Goal: Transaction & Acquisition: Obtain resource

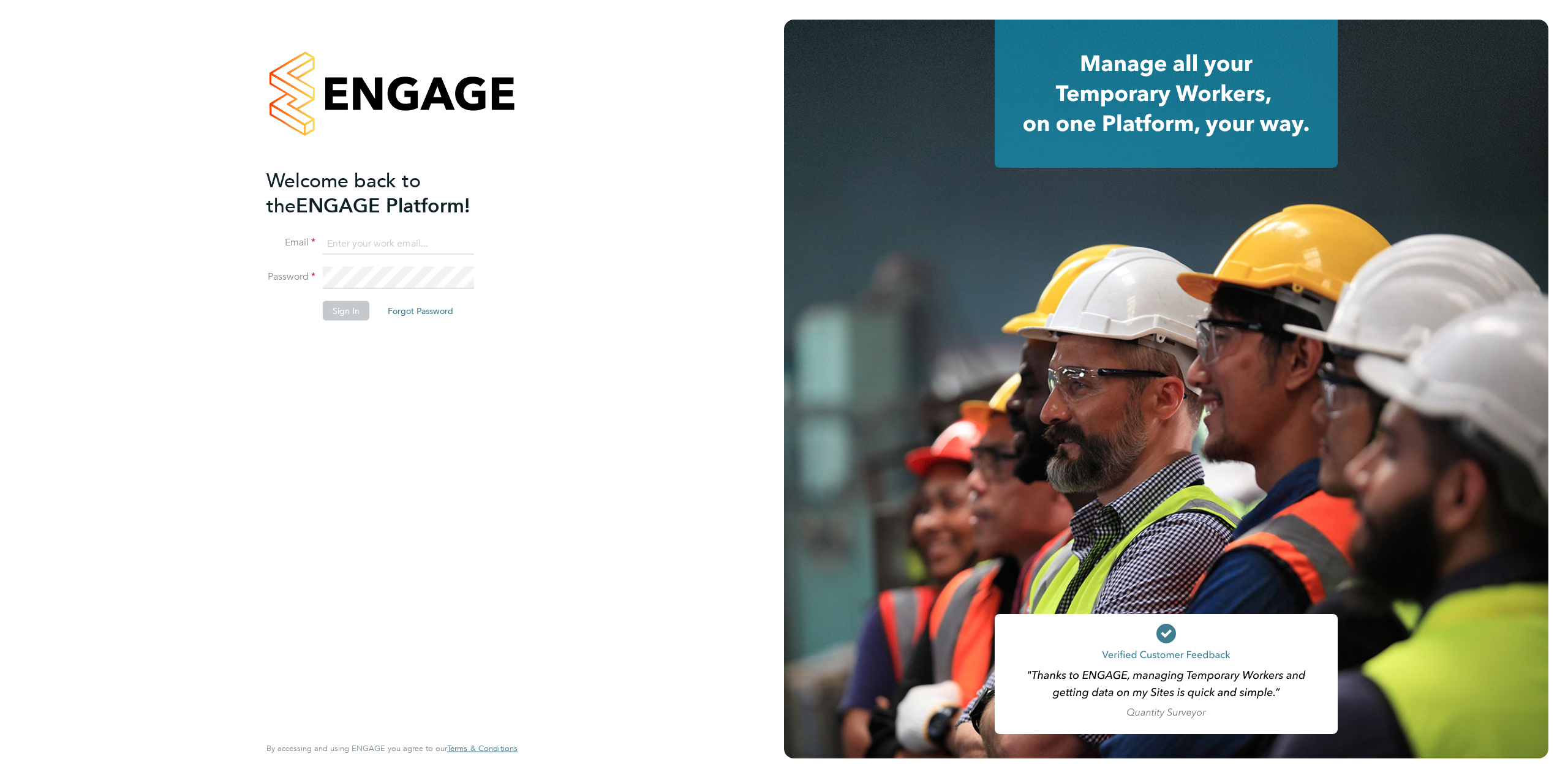
type input "harry.slater@cpplc.com"
click at [344, 308] on button "Sign In" at bounding box center [345, 310] width 46 height 19
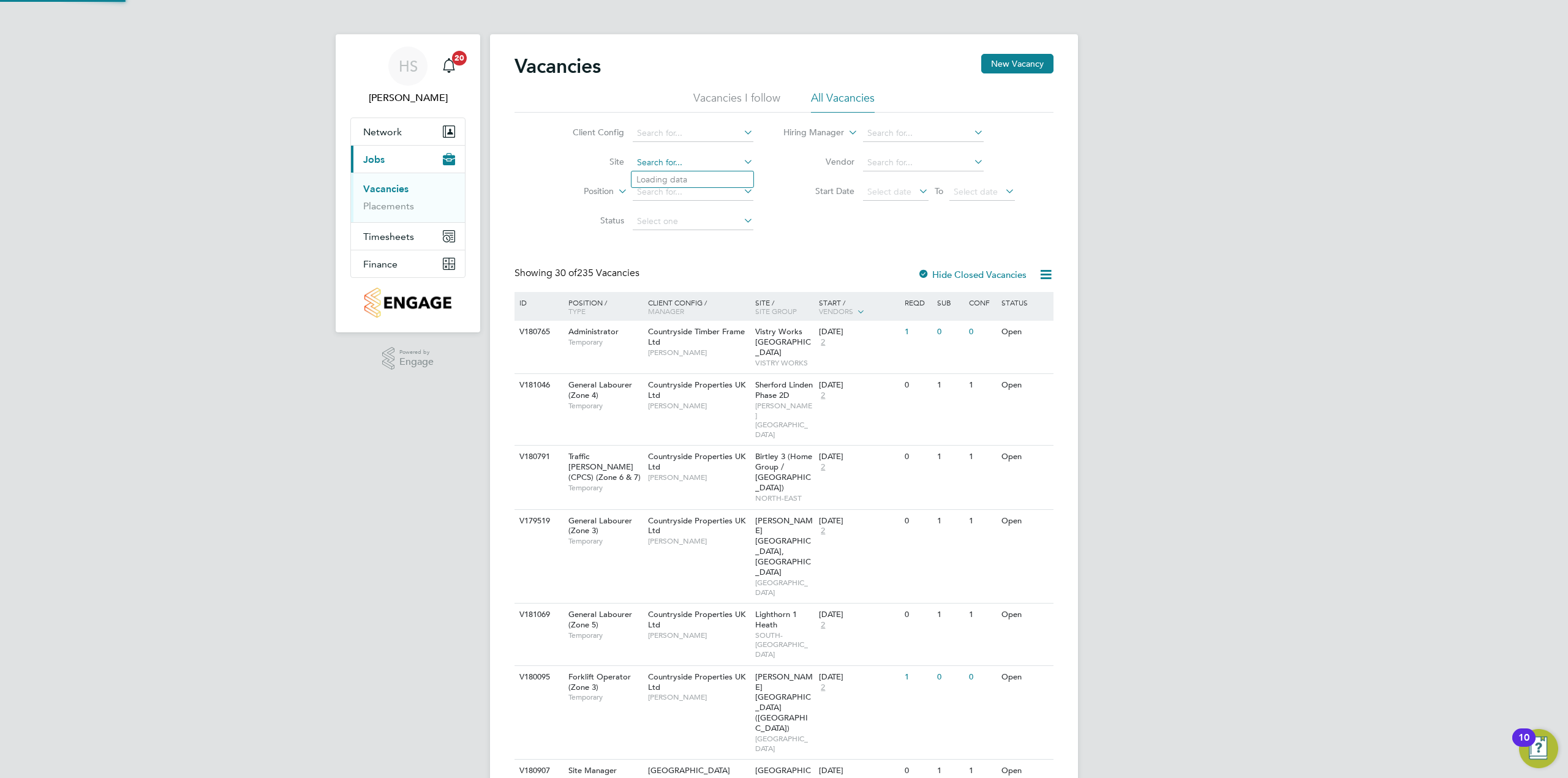
click at [688, 157] on input at bounding box center [692, 163] width 121 height 17
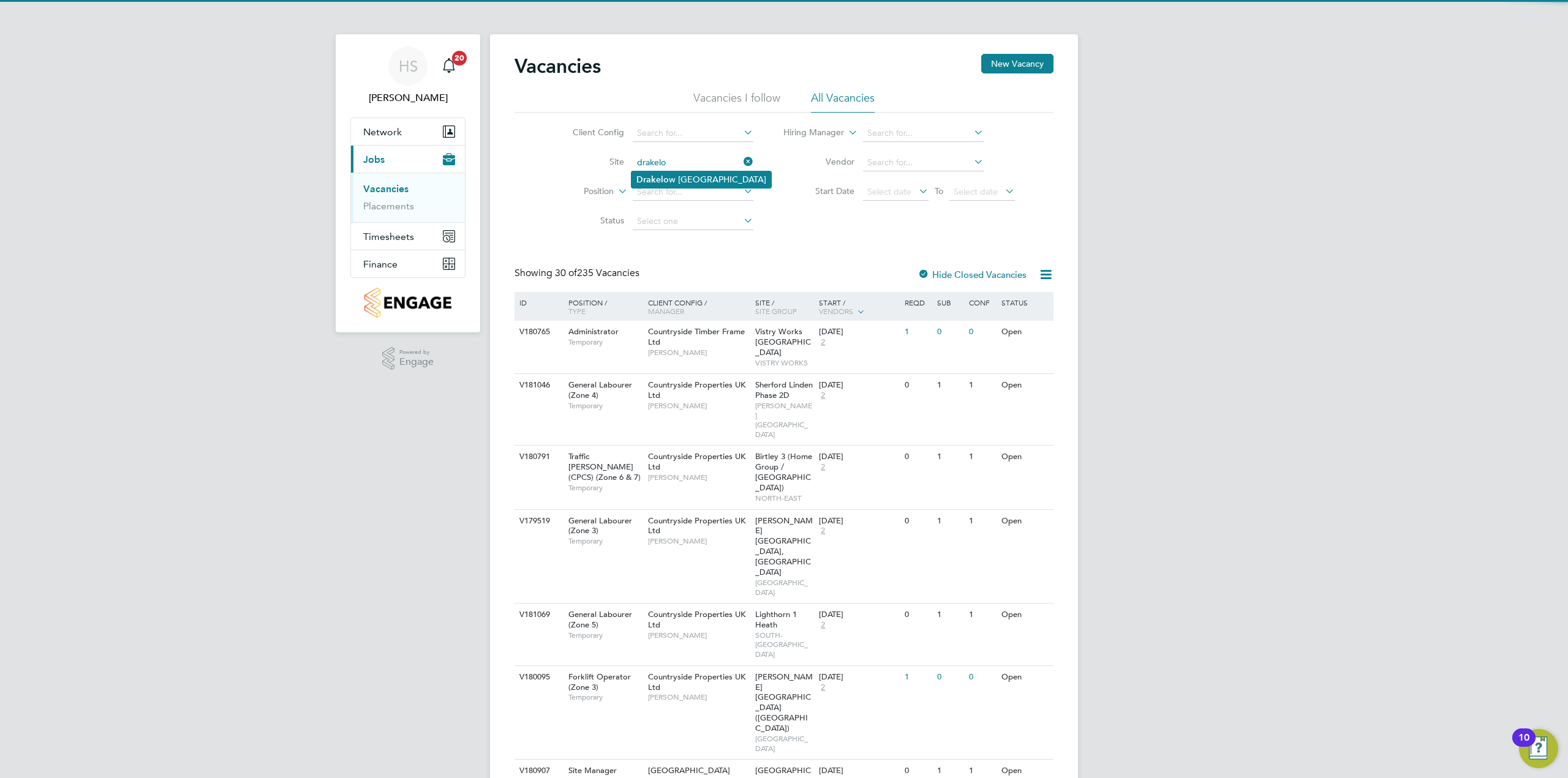
click at [682, 179] on li "Drakelo w [GEOGRAPHIC_DATA]" at bounding box center [701, 180] width 139 height 16
type input "Drakelow Riverside"
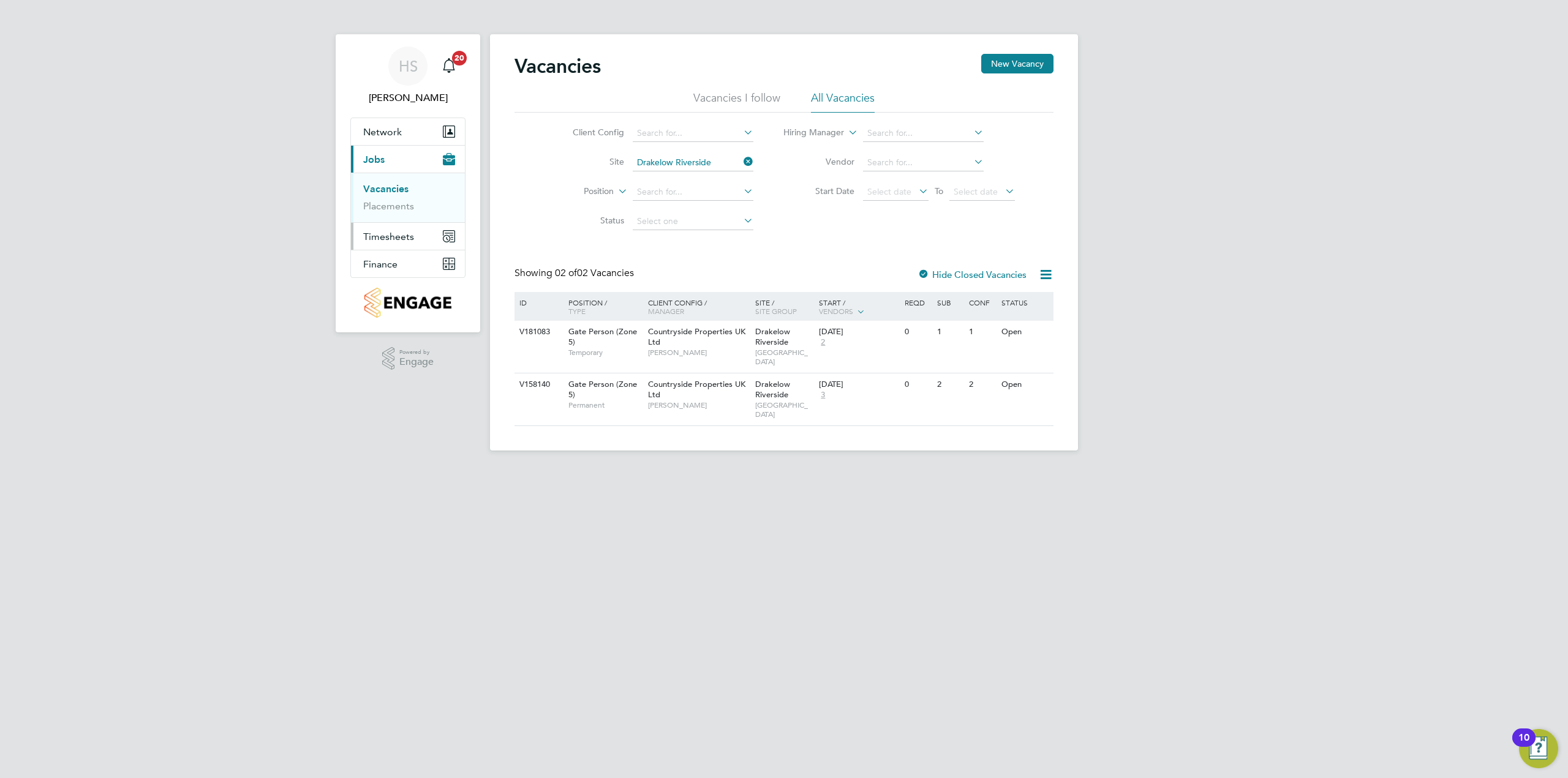
click at [410, 242] on button "Timesheets" at bounding box center [407, 236] width 114 height 27
click at [410, 242] on ul "Timesheets Expenses" at bounding box center [407, 224] width 114 height 49
click at [397, 260] on span "Finance" at bounding box center [380, 264] width 34 height 11
click at [383, 250] on link "Invoices & Credit Notes" at bounding box center [401, 249] width 77 height 23
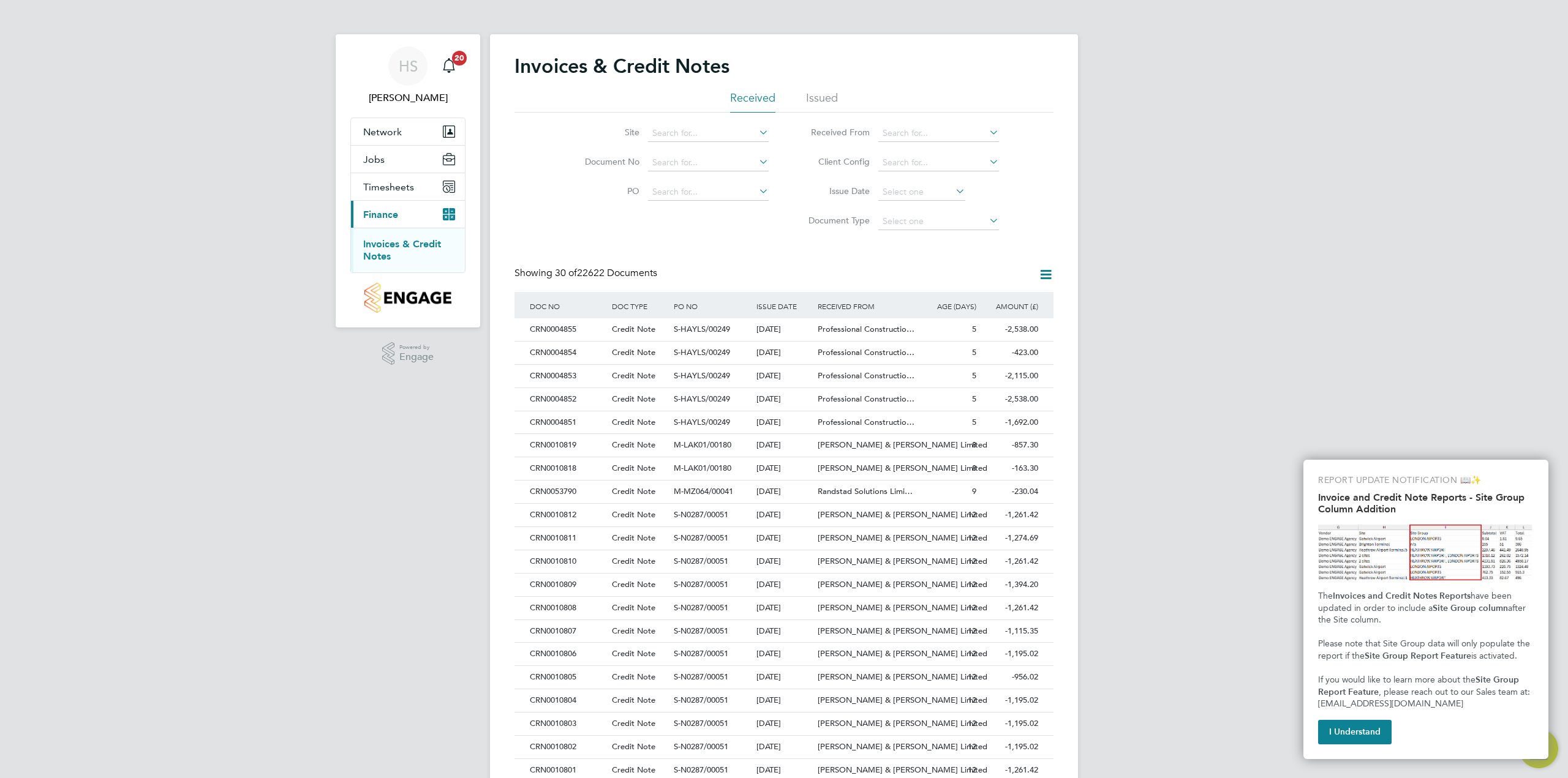
click at [684, 123] on li "Site" at bounding box center [669, 134] width 230 height 29
click at [684, 126] on input at bounding box center [708, 133] width 121 height 17
click at [684, 165] on li "Dra kelow Riverside" at bounding box center [708, 167] width 121 height 16
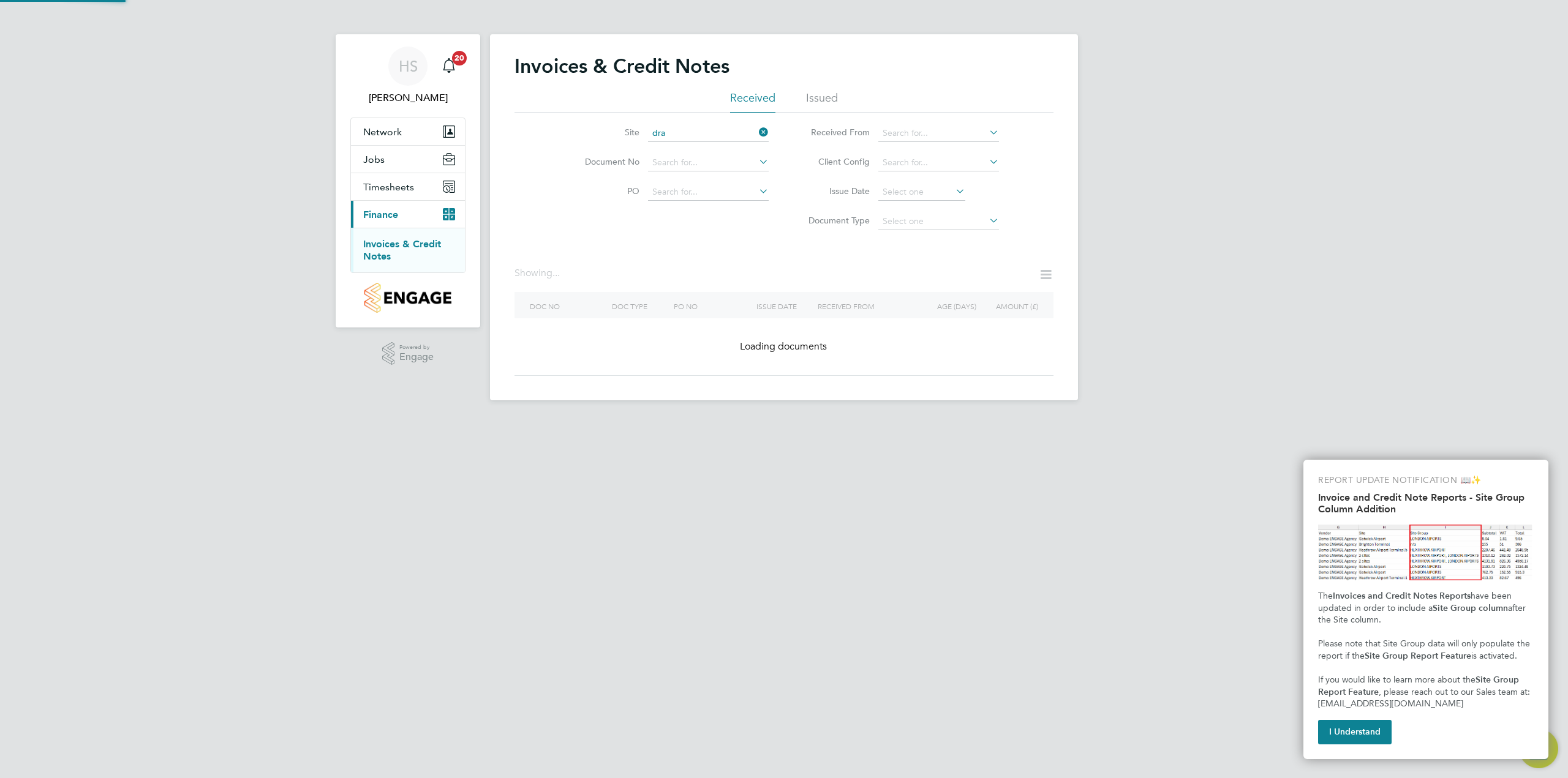
type input "Drakelow Riverside"
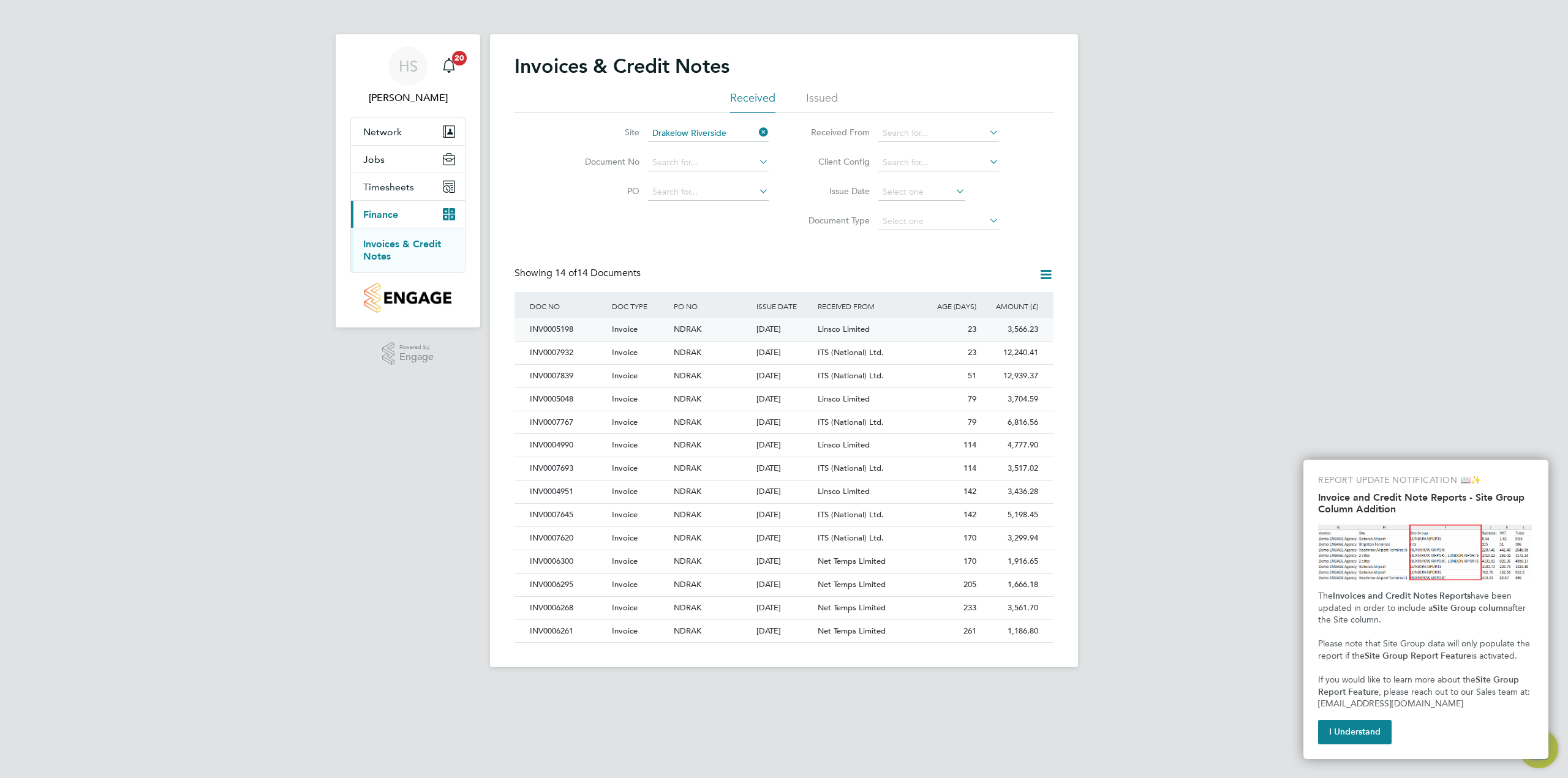
click at [735, 330] on div "NDRAK" at bounding box center [711, 329] width 82 height 23
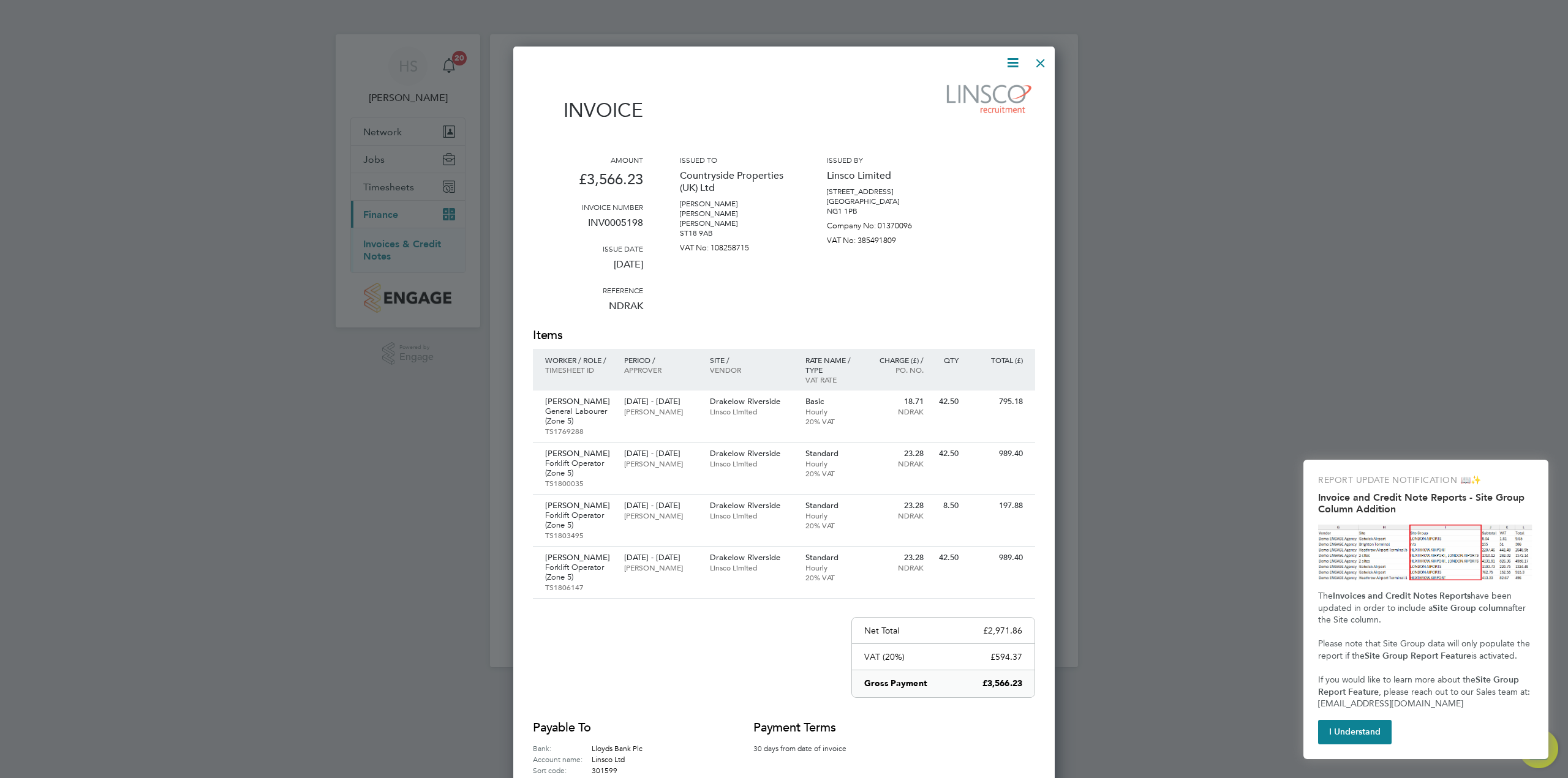
click at [1011, 70] on icon at bounding box center [1012, 62] width 15 height 15
click at [992, 87] on li "Download Invoice" at bounding box center [975, 91] width 84 height 17
click at [1038, 66] on div at bounding box center [1040, 59] width 22 height 22
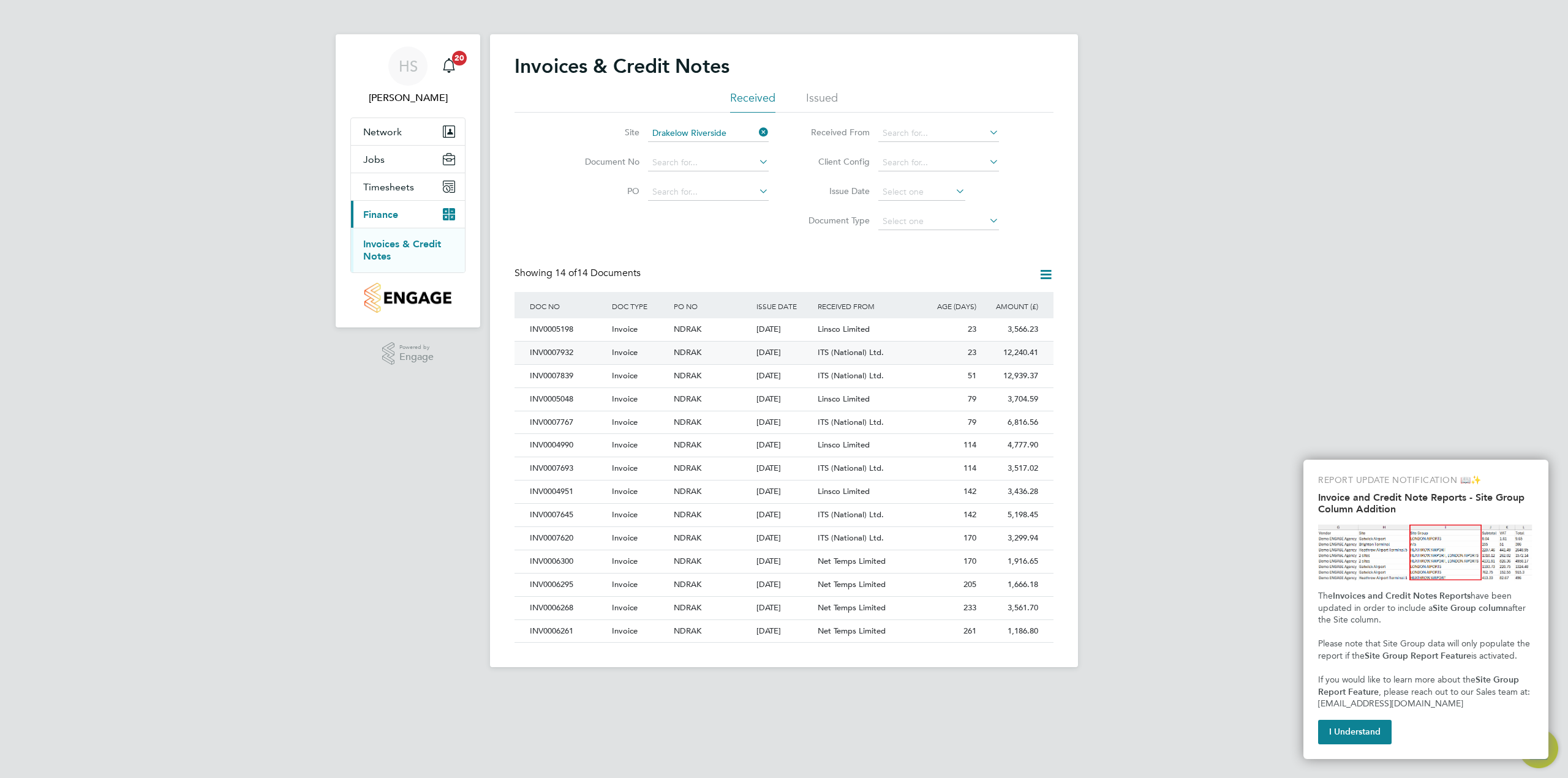
click at [616, 351] on span "Invoice" at bounding box center [624, 352] width 26 height 11
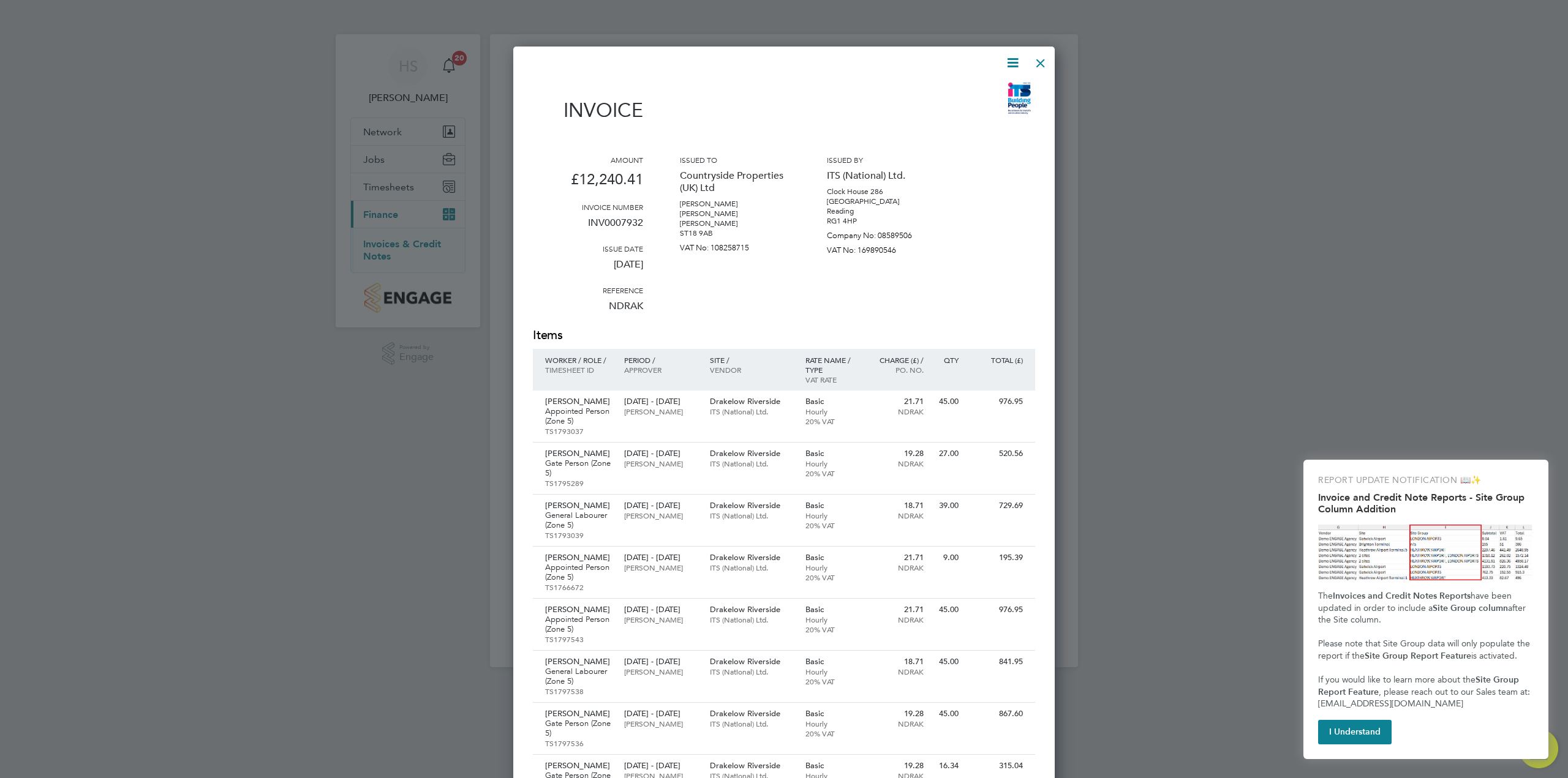
click at [1020, 57] on icon at bounding box center [1012, 62] width 15 height 15
click at [987, 94] on li "Download Invoice" at bounding box center [975, 91] width 84 height 17
click at [1048, 59] on div at bounding box center [1040, 59] width 22 height 22
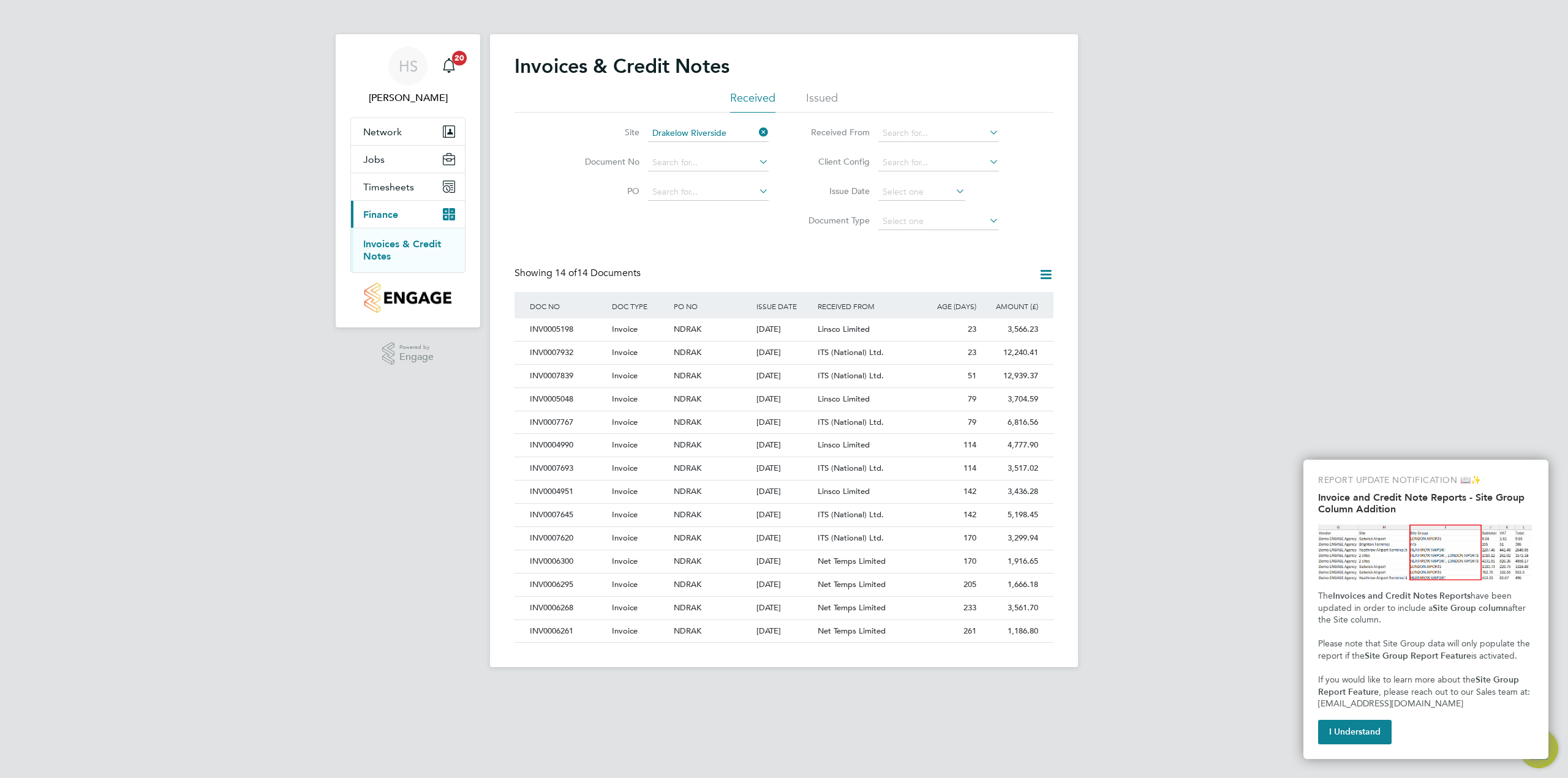
click at [859, 687] on html "HS [PERSON_NAME] Notifications 20 Applications: Network Team Members Sites Work…" at bounding box center [784, 343] width 1568 height 687
click at [755, 134] on input at bounding box center [708, 133] width 121 height 17
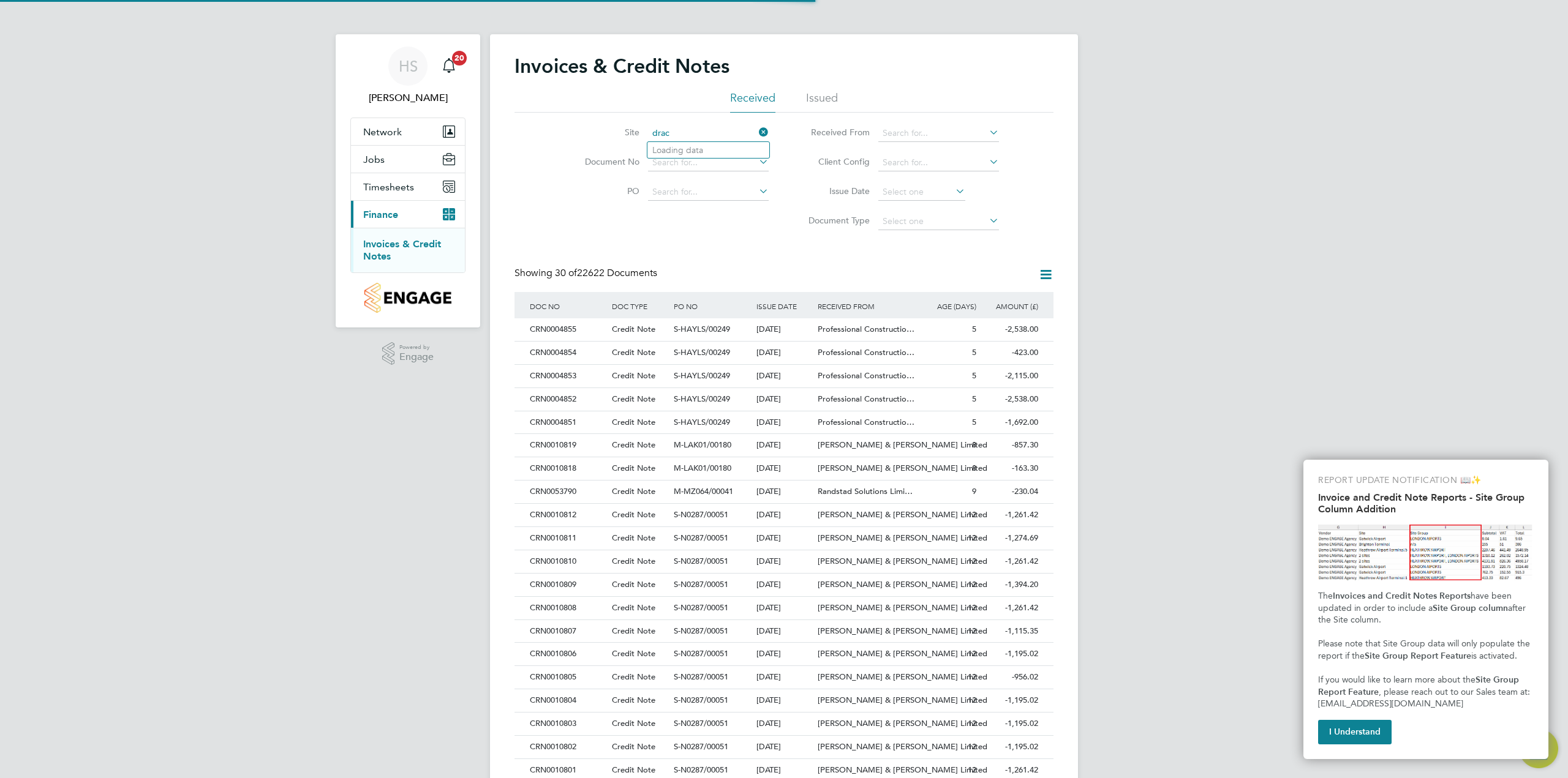
scroll to position [23, 83]
click at [722, 156] on li "Drac an Village" at bounding box center [708, 150] width 121 height 16
type input "[GEOGRAPHIC_DATA]"
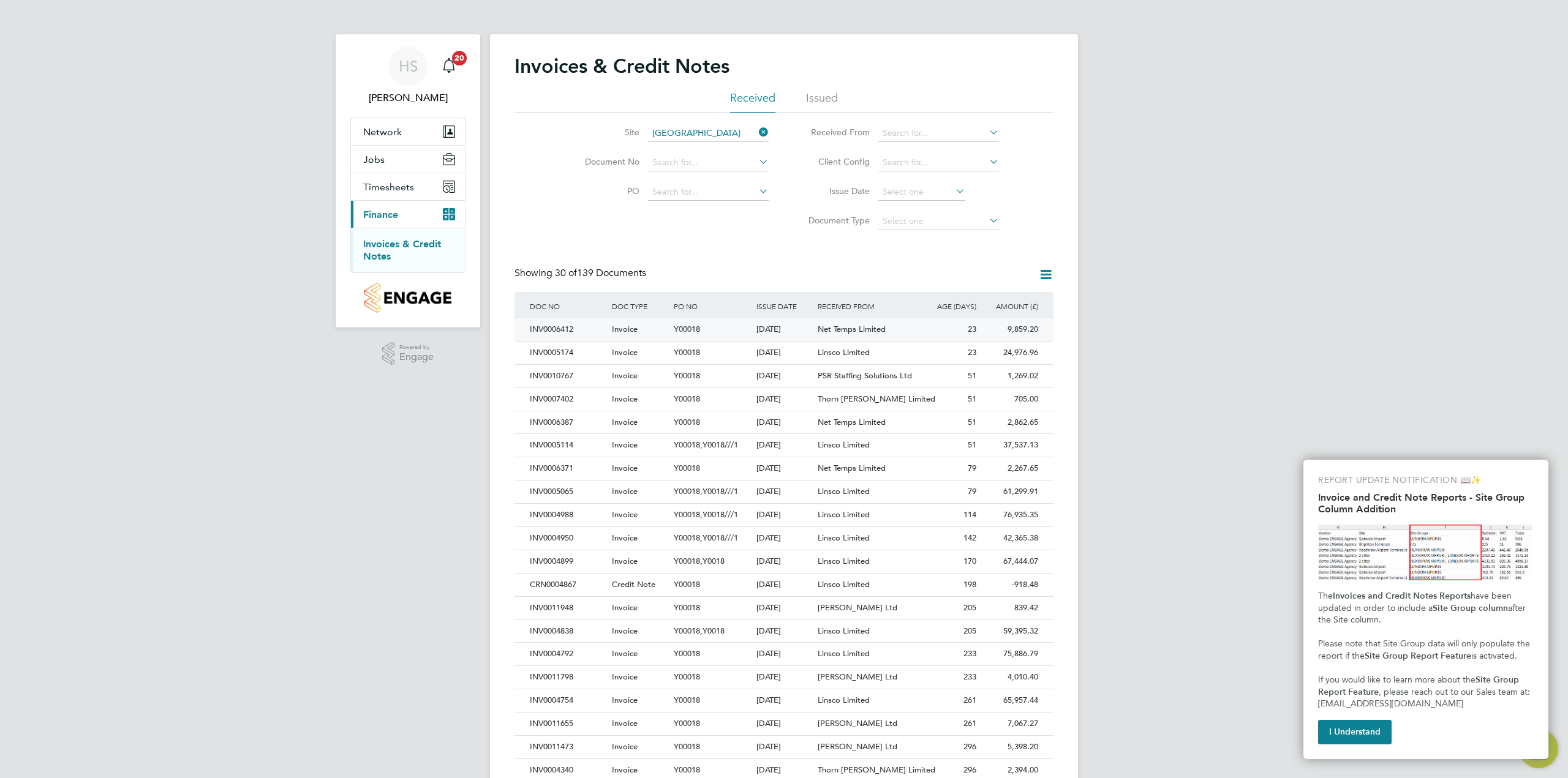
click at [764, 321] on div "[DATE]" at bounding box center [784, 329] width 62 height 23
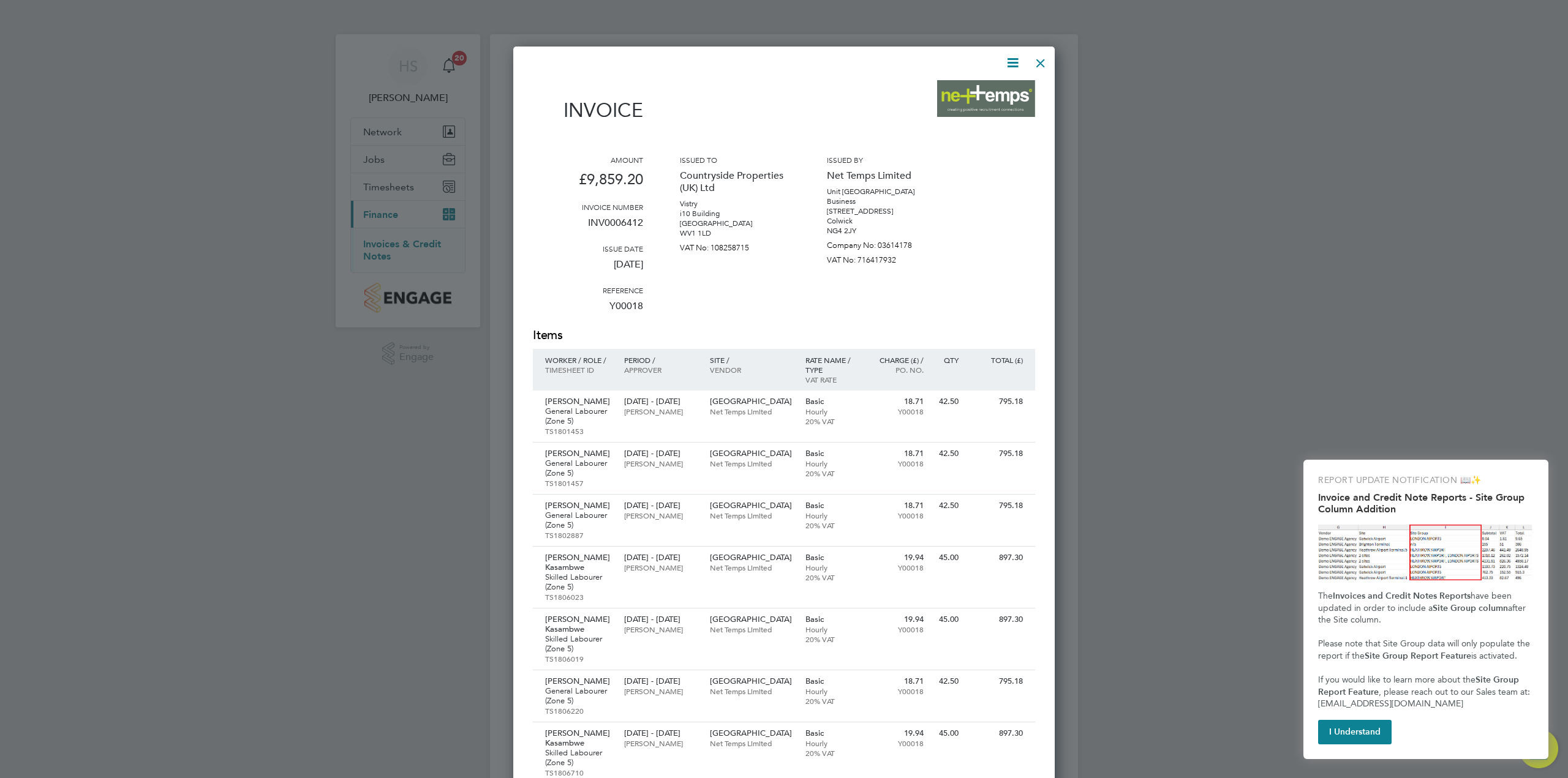
click at [1017, 66] on icon at bounding box center [1012, 62] width 15 height 15
click at [1000, 88] on li "Download Invoice" at bounding box center [975, 91] width 84 height 17
click at [1046, 66] on div at bounding box center [1040, 59] width 22 height 22
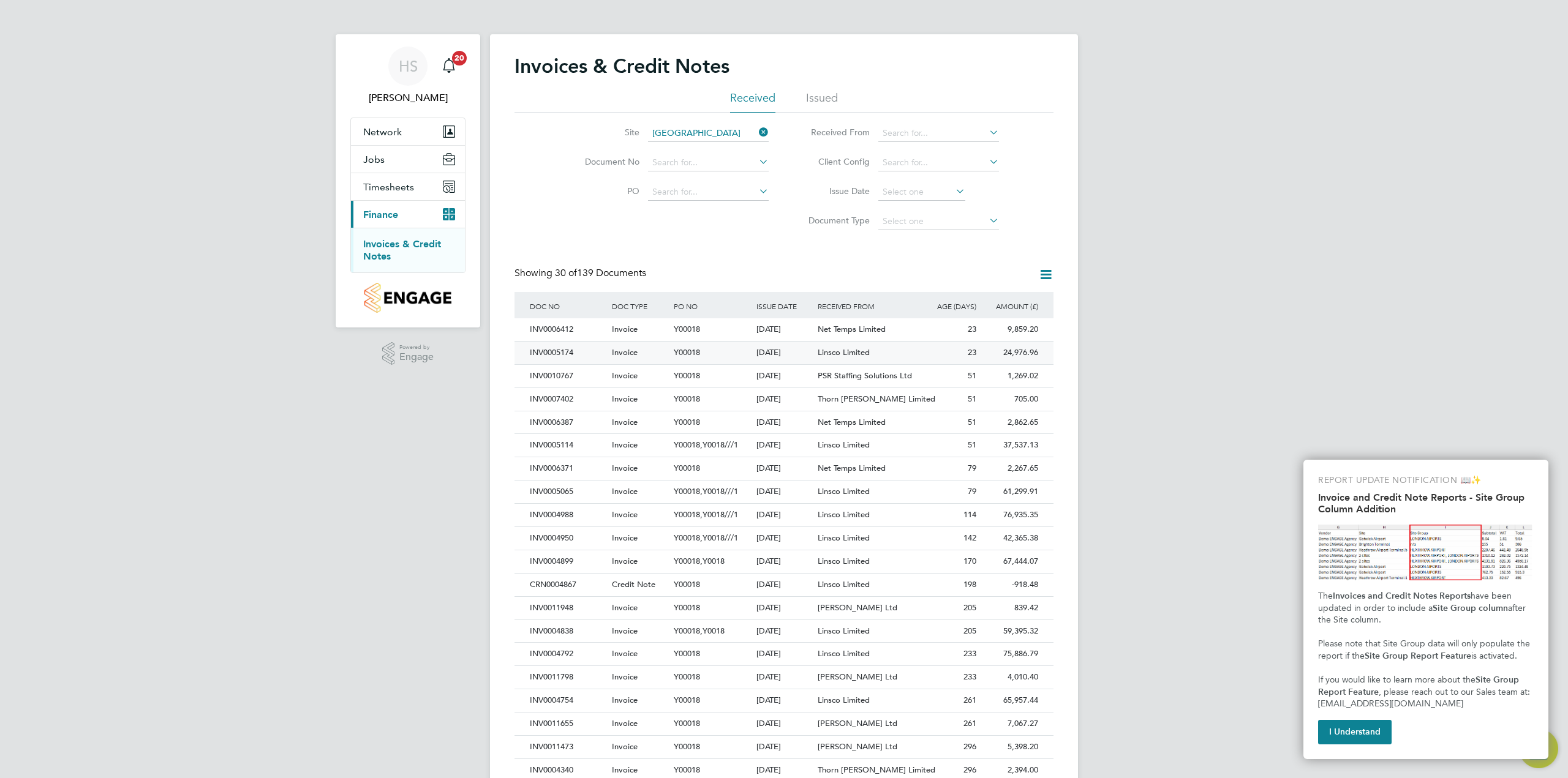
click at [716, 353] on div "Y00018" at bounding box center [711, 353] width 82 height 23
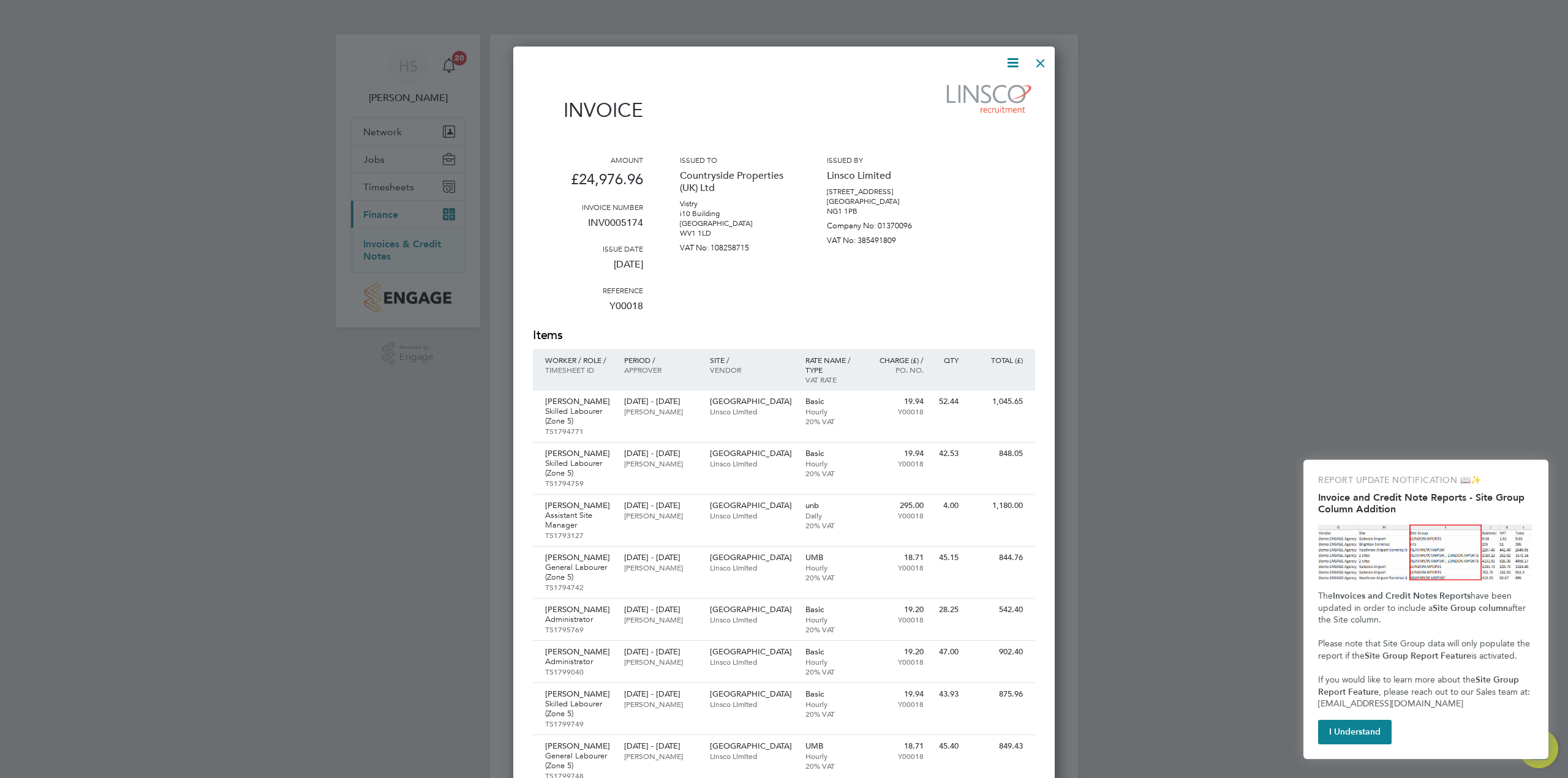
drag, startPoint x: 1017, startPoint y: 62, endPoint x: 1012, endPoint y: 74, distance: 13.0
click at [1017, 62] on icon at bounding box center [1012, 62] width 15 height 15
drag, startPoint x: 999, startPoint y: 92, endPoint x: 1005, endPoint y: 91, distance: 6.1
click at [999, 92] on li "Download Invoice" at bounding box center [975, 91] width 84 height 17
click at [1040, 64] on div at bounding box center [1040, 59] width 22 height 22
